Goal: Task Accomplishment & Management: Complete application form

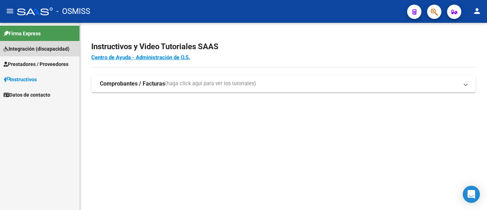
click at [37, 49] on span "Integración (discapacidad)" at bounding box center [37, 49] width 66 height 8
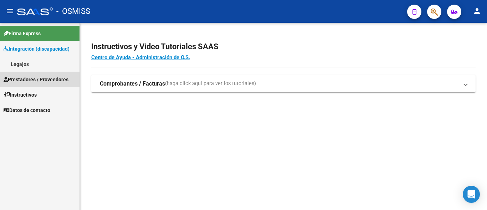
click at [38, 81] on span "Prestadores / Proveedores" at bounding box center [36, 80] width 65 height 8
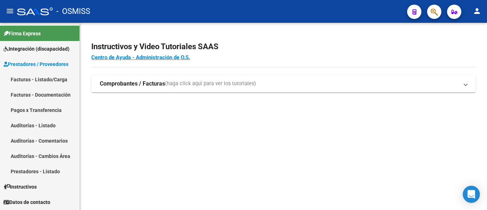
click at [38, 81] on link "Facturas - Listado/Carga" at bounding box center [40, 79] width 80 height 15
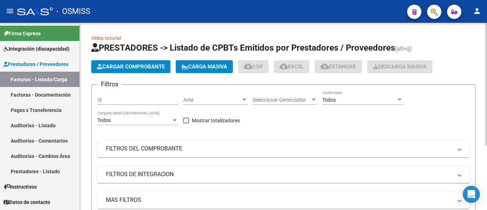
click at [125, 153] on mat-expansion-panel-header "FILTROS DEL COMPROBANTE" at bounding box center [283, 148] width 373 height 17
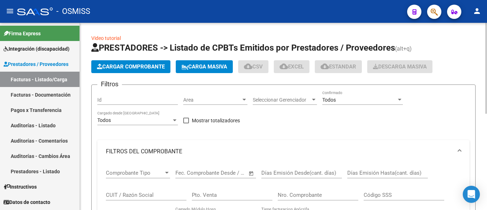
click at [124, 189] on div "CUIT / Razón Social" at bounding box center [146, 192] width 81 height 15
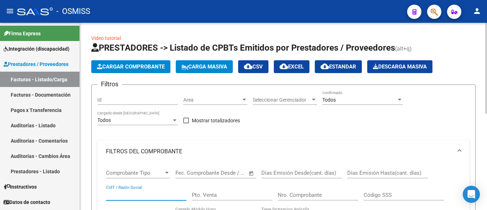
click at [127, 193] on input "CUIT / Razón Social" at bounding box center [146, 195] width 81 height 6
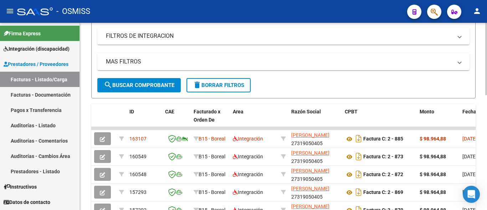
scroll to position [255, 0]
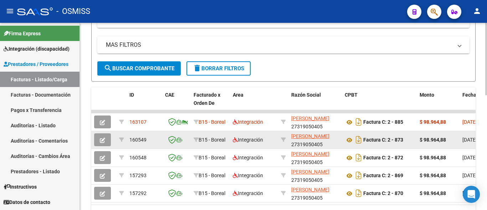
type input "[PERSON_NAME]"
drag, startPoint x: 113, startPoint y: 141, endPoint x: 110, endPoint y: 141, distance: 3.9
click at [113, 141] on datatable-body-cell at bounding box center [103, 139] width 25 height 17
click at [107, 141] on button "button" at bounding box center [102, 139] width 17 height 13
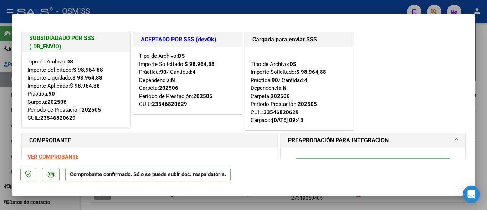
click at [83, 203] on div at bounding box center [243, 105] width 487 height 210
type input "$ 0,00"
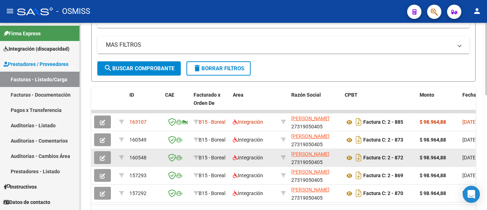
click at [100, 160] on button "button" at bounding box center [102, 157] width 17 height 13
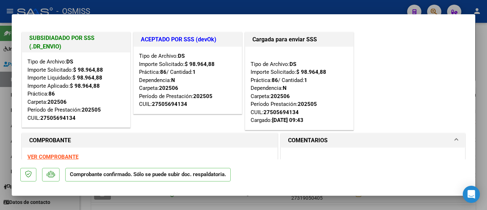
click at [84, 205] on div at bounding box center [243, 105] width 487 height 210
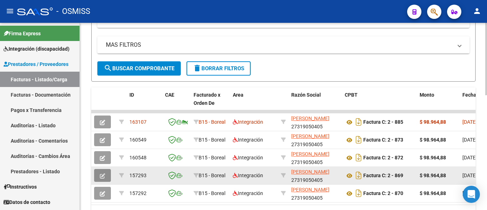
click at [100, 179] on button "button" at bounding box center [102, 175] width 17 height 13
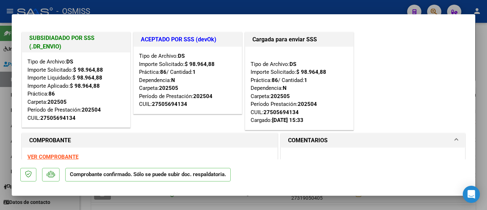
click at [81, 204] on div at bounding box center [243, 105] width 487 height 210
